Goal: Check status: Check status

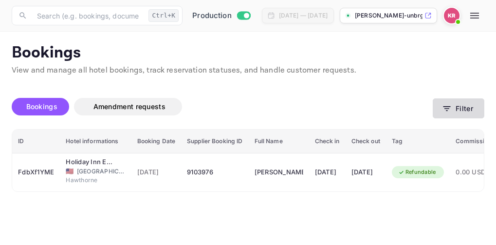
click at [449, 106] on icon "button" at bounding box center [447, 109] width 10 height 10
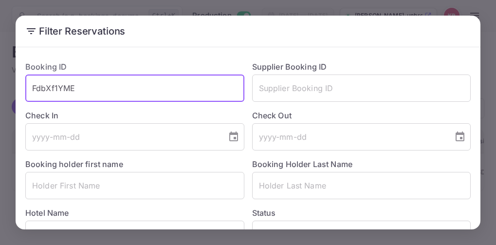
drag, startPoint x: 73, startPoint y: 89, endPoint x: 31, endPoint y: 87, distance: 42.9
click at [31, 87] on input "FdbXf1YME" at bounding box center [134, 87] width 219 height 27
paste input "-FH1c6np3"
click at [35, 90] on input "-FH1c6np3" at bounding box center [134, 87] width 219 height 27
click at [74, 81] on input "-FH1c6np3" at bounding box center [134, 87] width 219 height 27
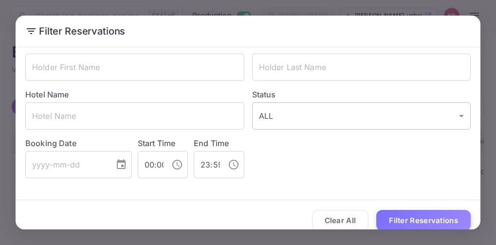
scroll to position [129, 0]
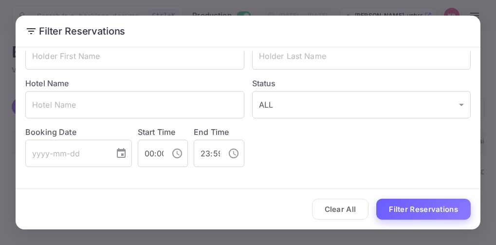
type input "-FH1c6np3"
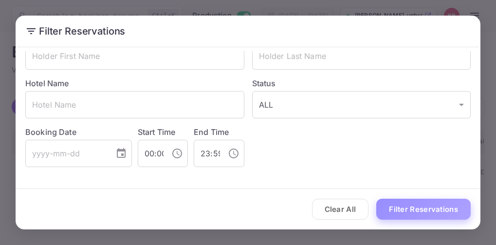
click at [408, 209] on button "Filter Reservations" at bounding box center [423, 208] width 94 height 21
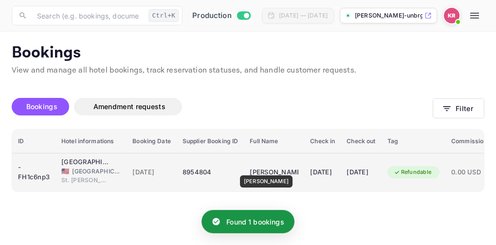
click at [259, 168] on div "[PERSON_NAME]" at bounding box center [273, 172] width 49 height 16
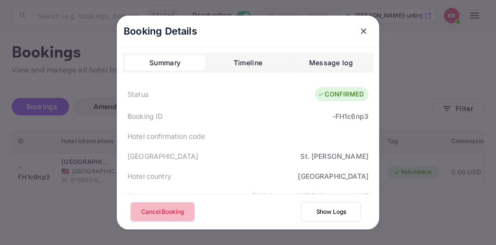
click at [157, 215] on button "Cancel Booking" at bounding box center [162, 211] width 64 height 19
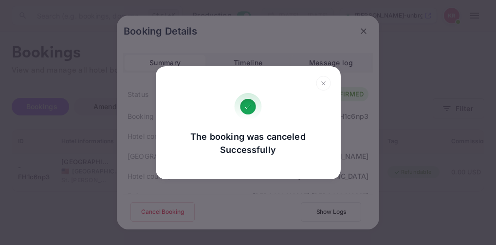
click at [322, 84] on icon at bounding box center [322, 82] width 3 height 3
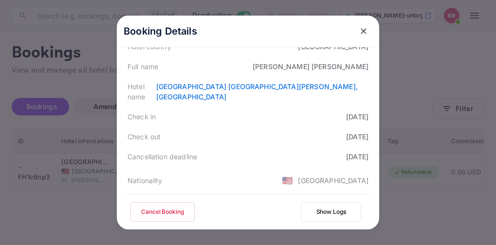
scroll to position [146, 0]
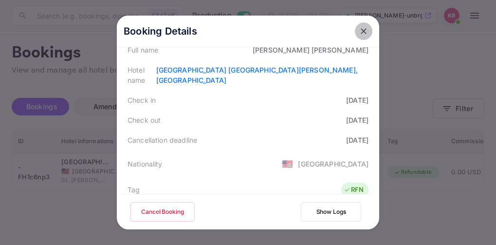
click at [360, 32] on icon "close" at bounding box center [363, 31] width 6 height 6
